Goal: Transaction & Acquisition: Purchase product/service

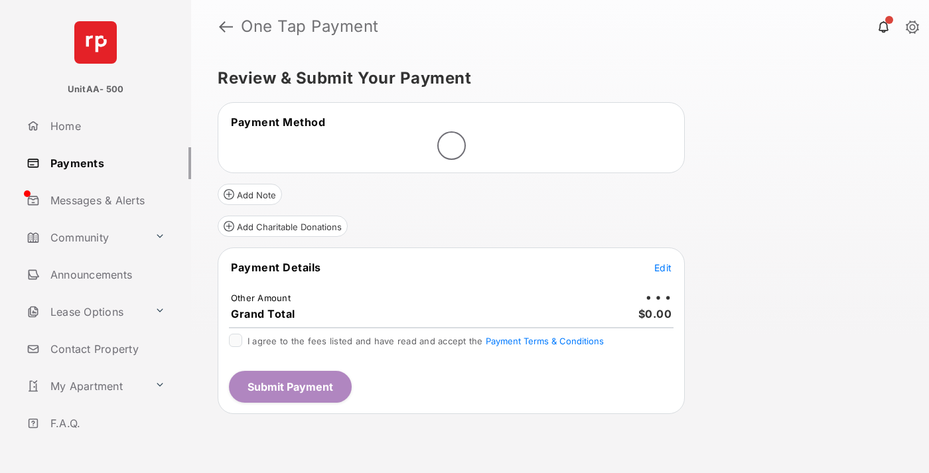
click at [663, 267] on span "Edit" at bounding box center [662, 267] width 17 height 11
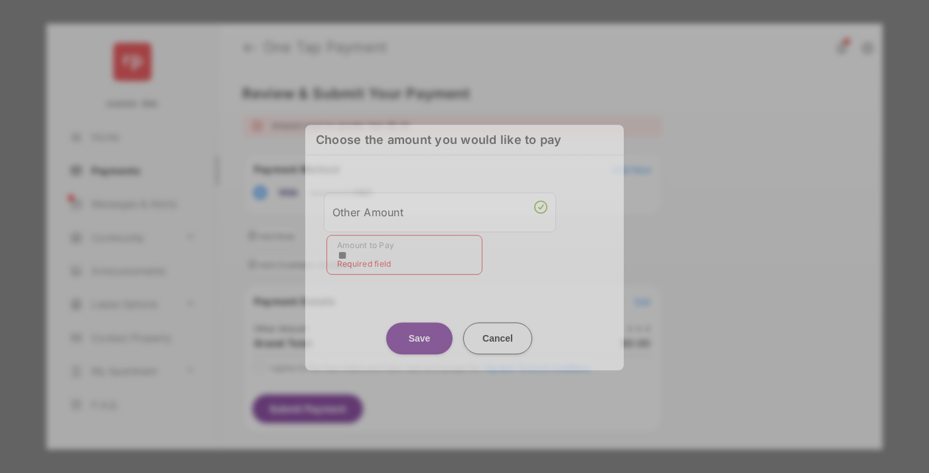
type input "**"
click at [419, 329] on button "Save" at bounding box center [419, 338] width 66 height 32
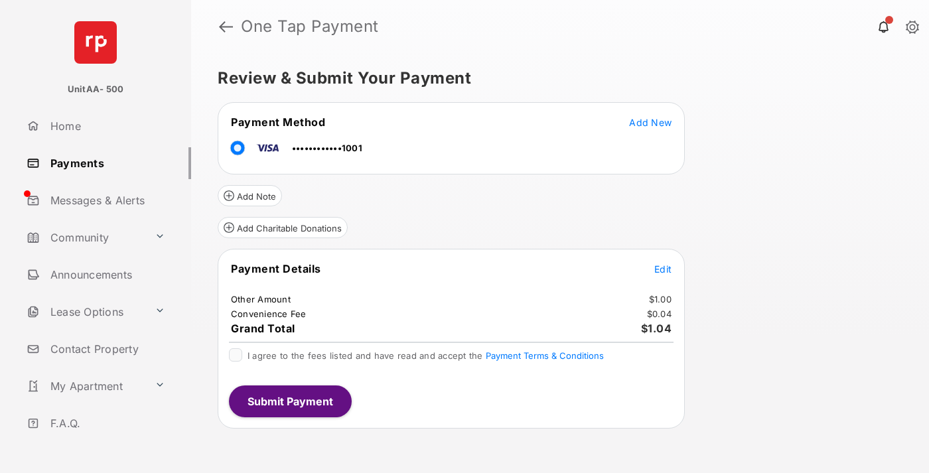
click at [663, 269] on span "Edit" at bounding box center [662, 268] width 17 height 11
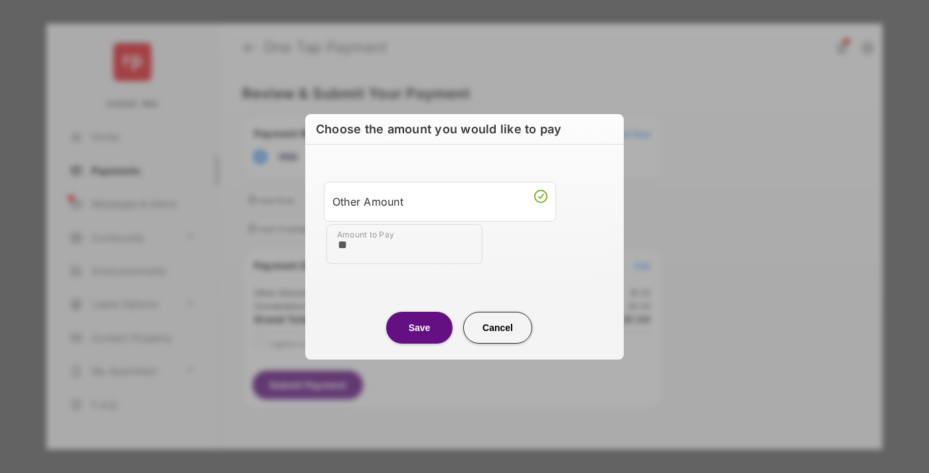
click at [419, 327] on button "Save" at bounding box center [419, 328] width 66 height 32
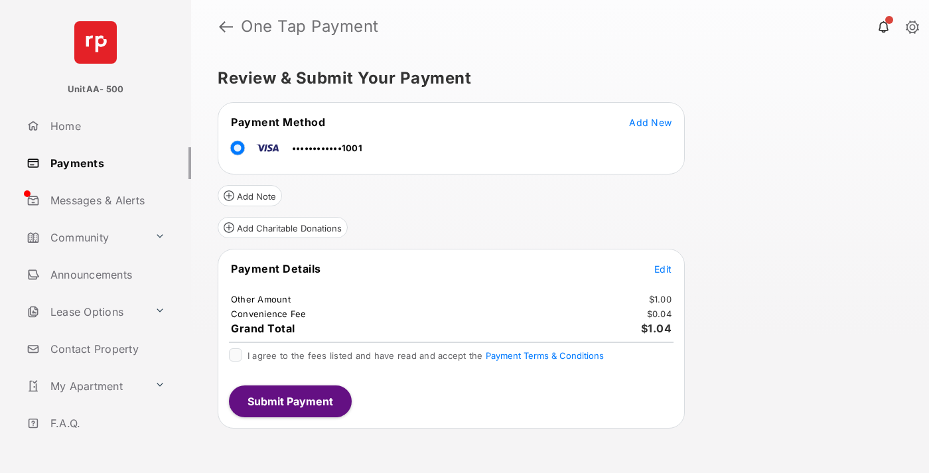
click at [289, 401] on button "Submit Payment" at bounding box center [290, 401] width 123 height 32
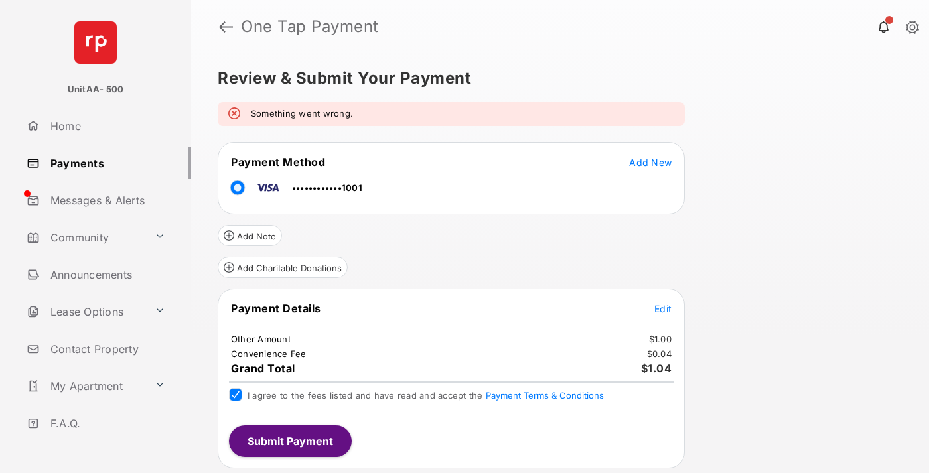
click at [103, 163] on link "Payments" at bounding box center [106, 163] width 170 height 32
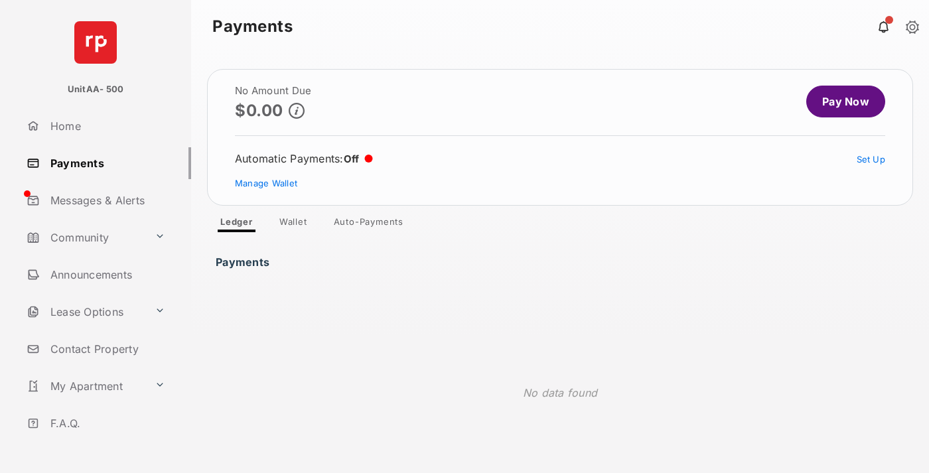
click at [840, 101] on link "Pay Now" at bounding box center [845, 102] width 79 height 32
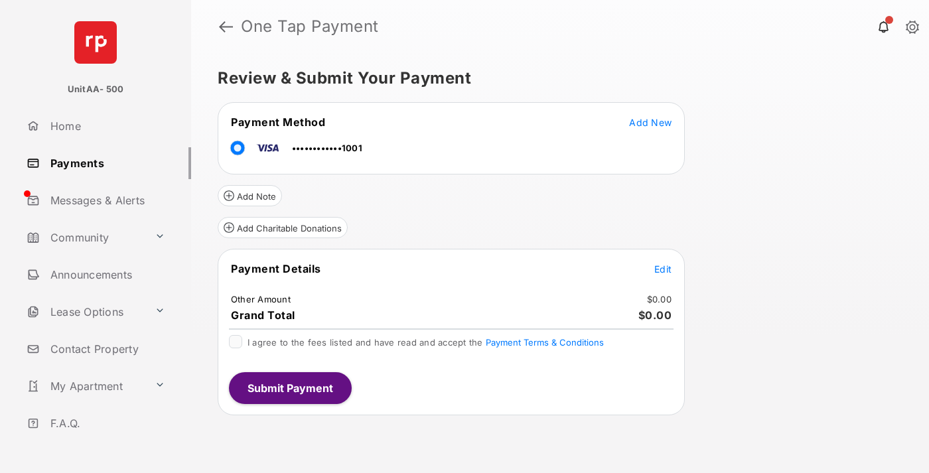
click at [663, 269] on span "Edit" at bounding box center [662, 268] width 17 height 11
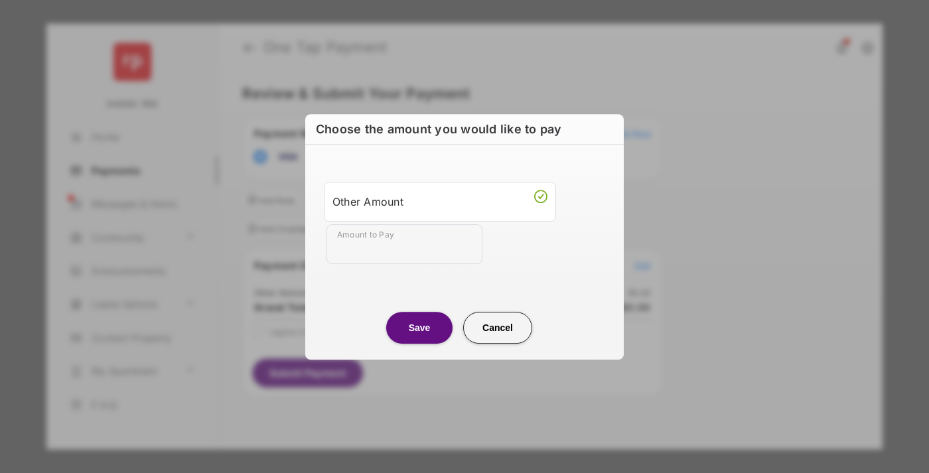
click at [440, 201] on div "Other Amount" at bounding box center [439, 201] width 215 height 23
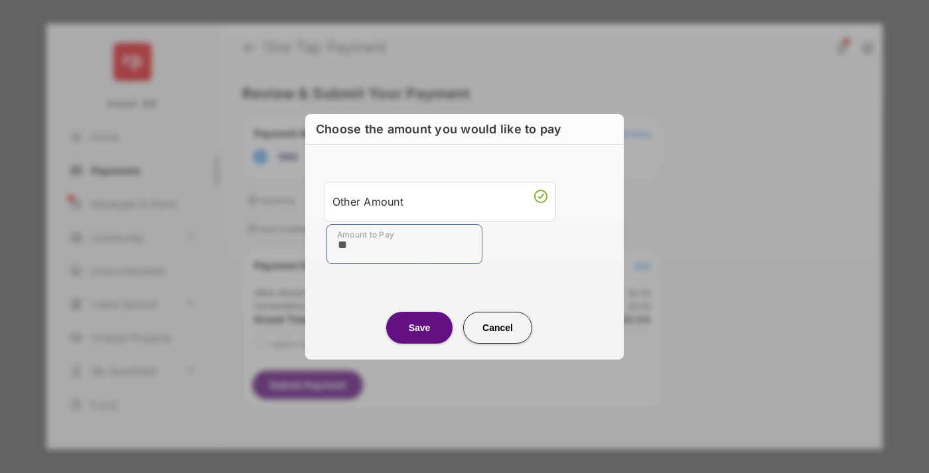
type input "**"
click at [419, 327] on button "Save" at bounding box center [419, 328] width 66 height 32
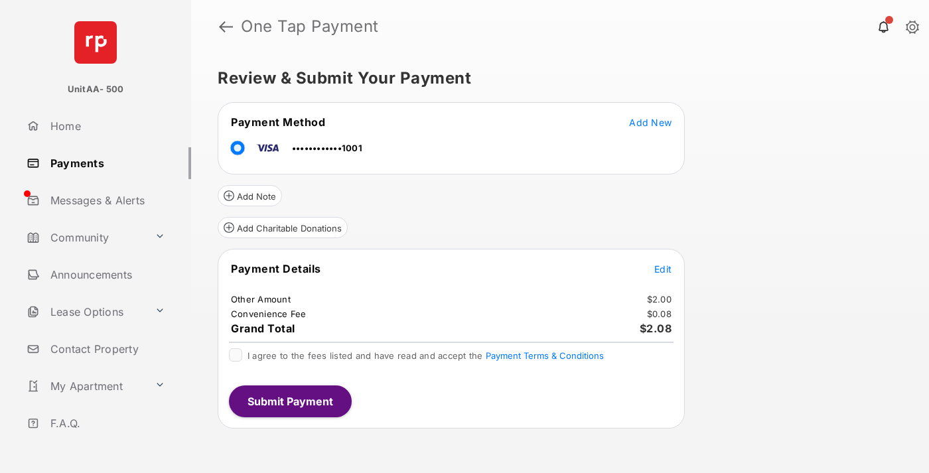
click at [663, 269] on span "Edit" at bounding box center [662, 268] width 17 height 11
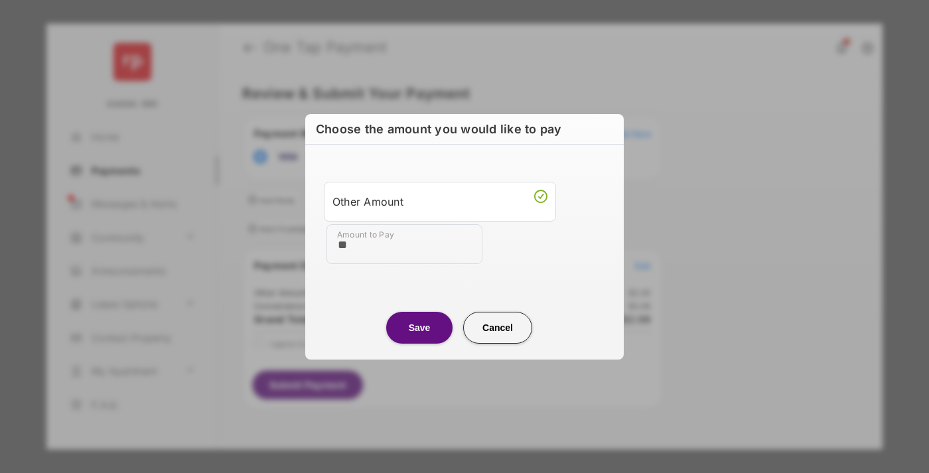
click at [419, 327] on button "Save" at bounding box center [419, 328] width 66 height 32
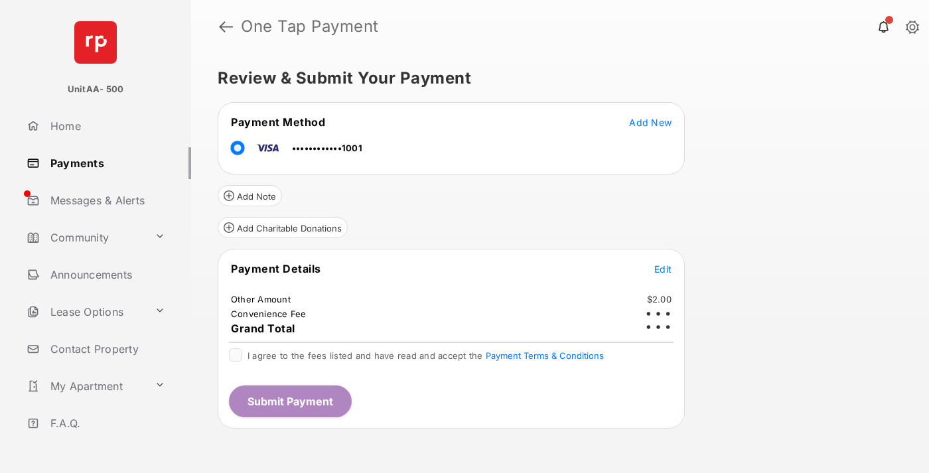
click at [289, 401] on button "Submit Payment" at bounding box center [290, 401] width 123 height 32
